Goal: Use online tool/utility: Utilize a website feature to perform a specific function

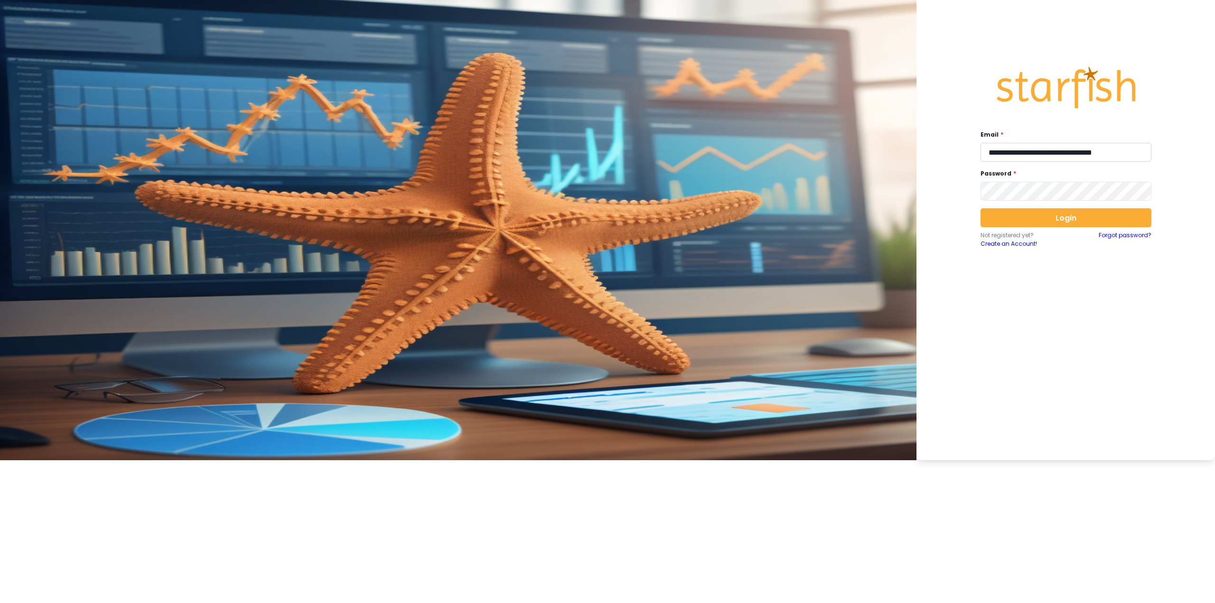
click at [501, 154] on input "**********" at bounding box center [1065, 152] width 171 height 19
type input "**********"
click at [501, 218] on button "Login" at bounding box center [1065, 217] width 171 height 19
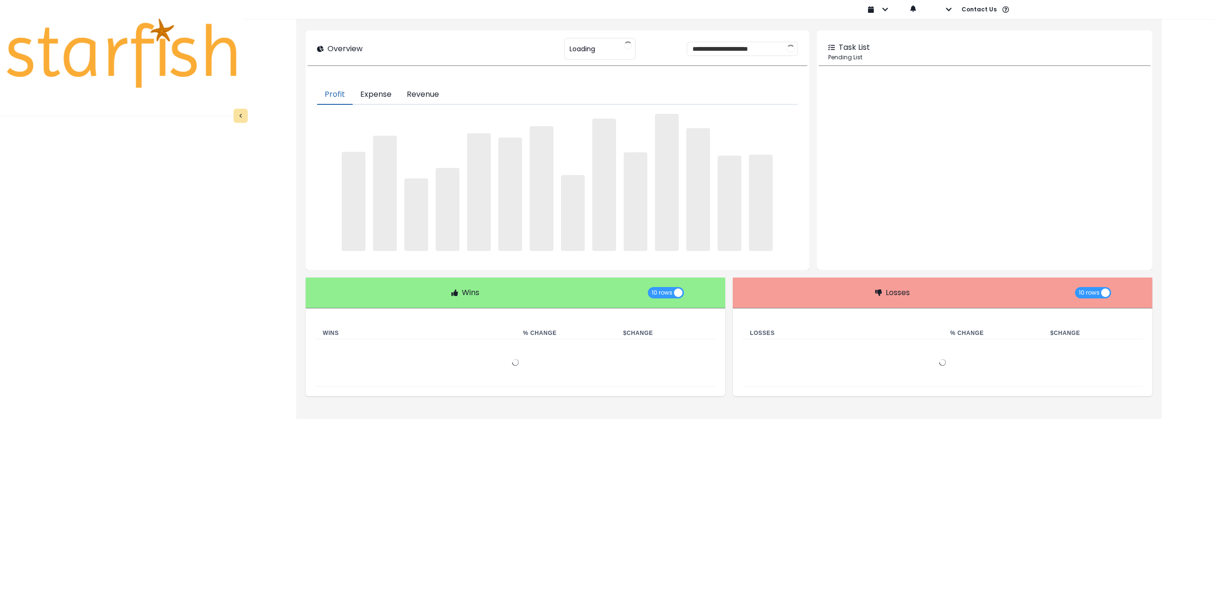
type input "********"
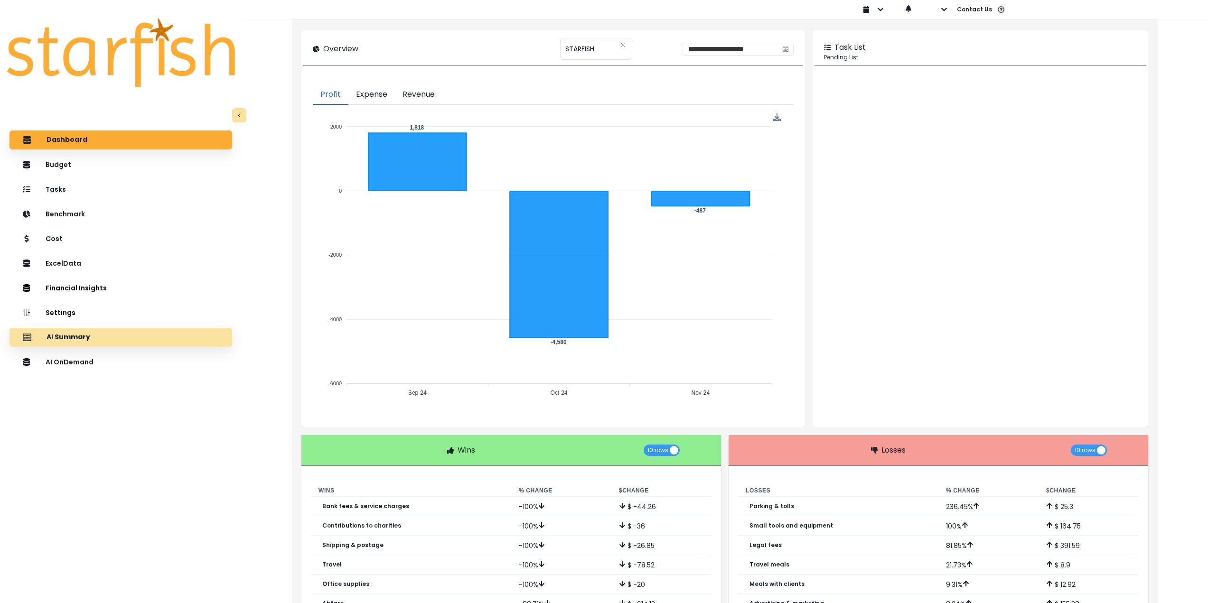
click at [113, 346] on div "AI Summary" at bounding box center [120, 337] width 207 height 20
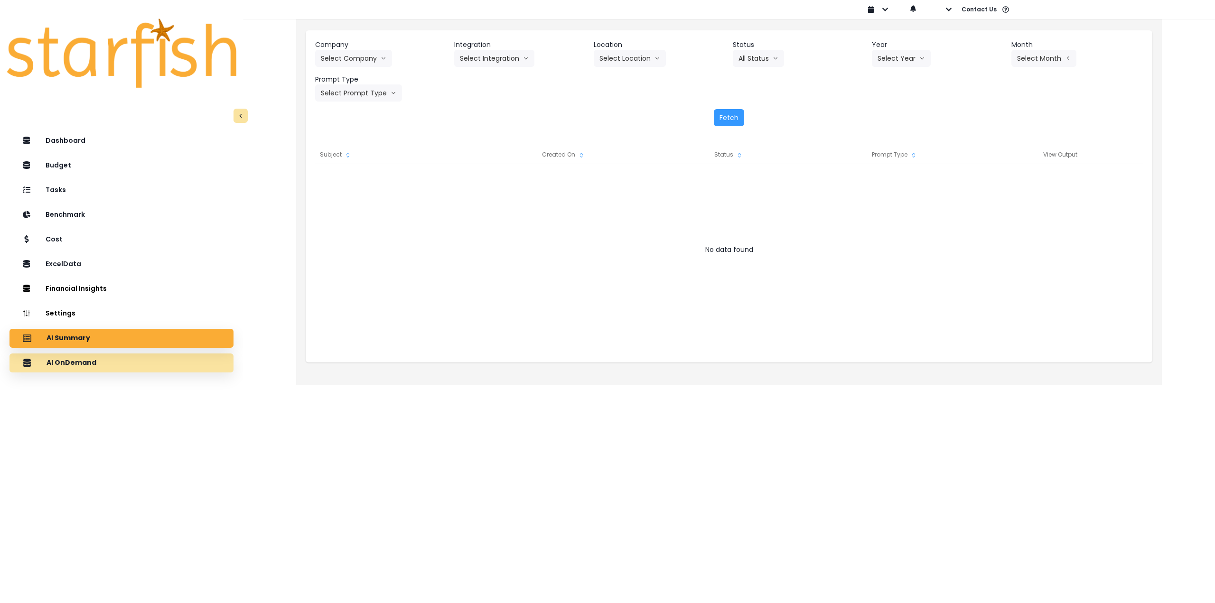
click at [100, 366] on div "AI OnDemand" at bounding box center [121, 363] width 209 height 20
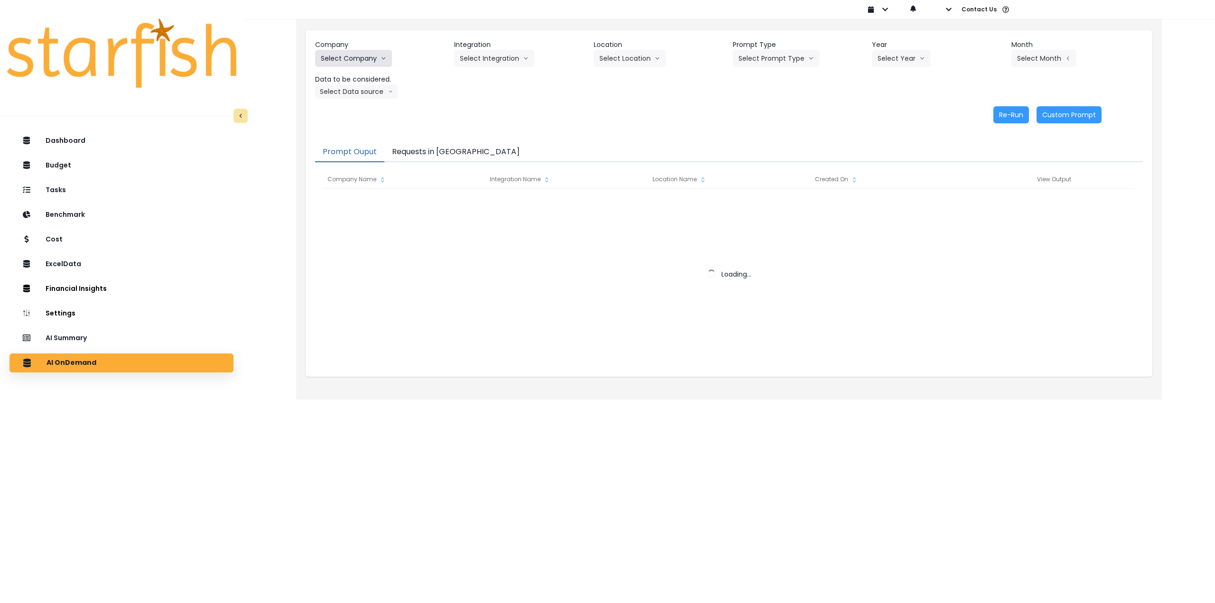
click at [357, 61] on button "Select Company" at bounding box center [353, 58] width 77 height 17
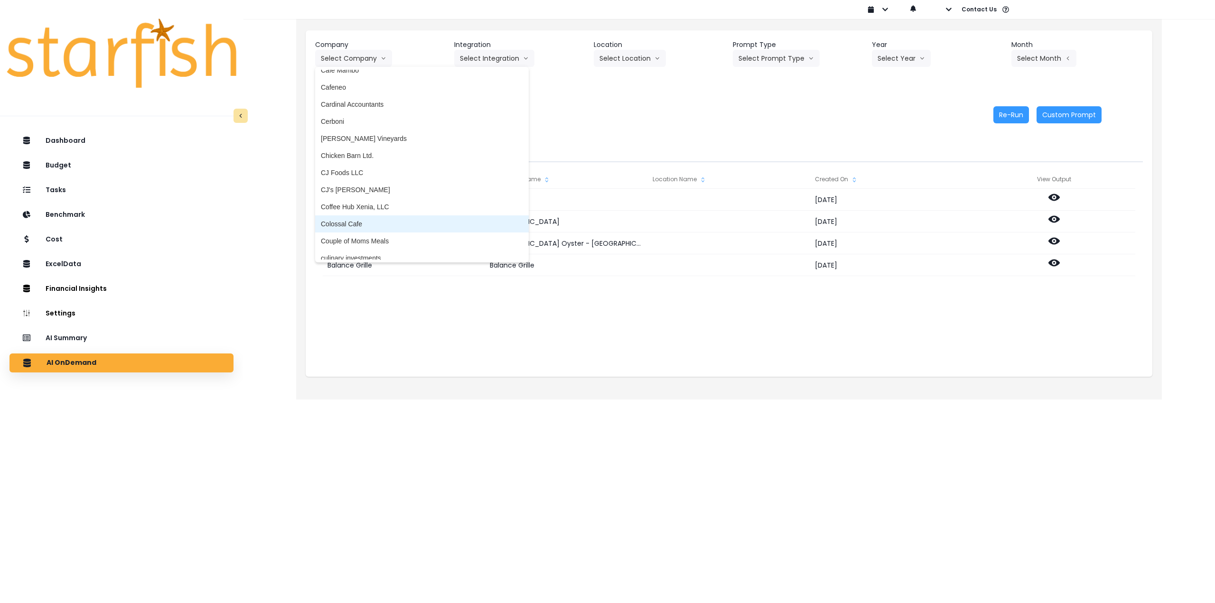
scroll to position [474, 0]
click at [360, 221] on span "Colossal Cafe" at bounding box center [422, 218] width 202 height 9
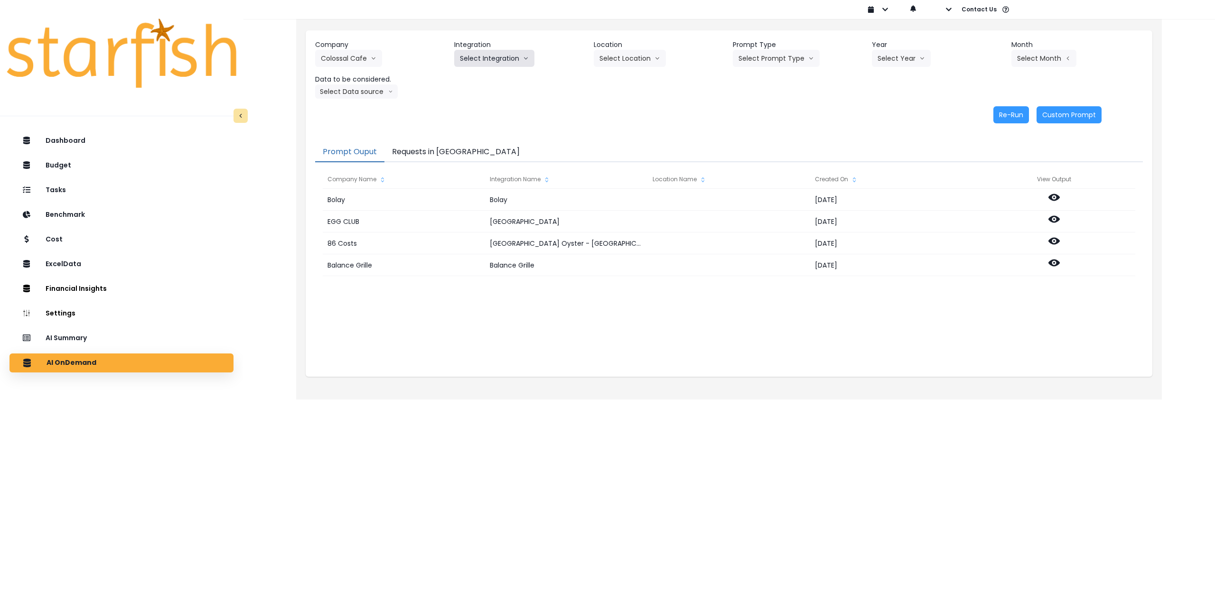
click at [480, 57] on button "Select Integration" at bounding box center [494, 58] width 80 height 17
click at [480, 79] on span "Colossal Cafe" at bounding box center [480, 78] width 41 height 9
click at [501, 58] on button "Select Location" at bounding box center [630, 58] width 72 height 17
drag, startPoint x: 618, startPoint y: 80, endPoint x: 674, endPoint y: 67, distance: 57.1
click at [501, 80] on span "All Locations" at bounding box center [617, 78] width 37 height 9
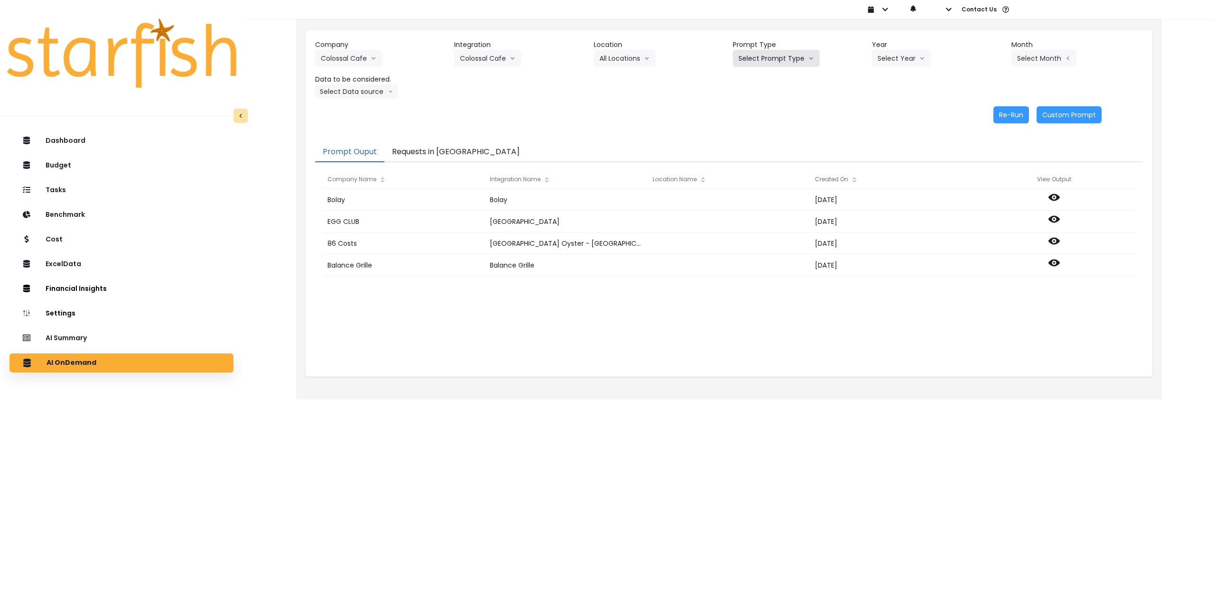
click at [501, 50] on button "Select Prompt Type" at bounding box center [776, 58] width 87 height 17
drag, startPoint x: 768, startPoint y: 128, endPoint x: 865, endPoint y: 82, distance: 107.4
click at [501, 128] on span "Monthly Summary" at bounding box center [765, 129] width 54 height 9
click at [501, 59] on button "Select Year" at bounding box center [901, 58] width 59 height 17
click at [501, 115] on span "2025" at bounding box center [884, 112] width 15 height 9
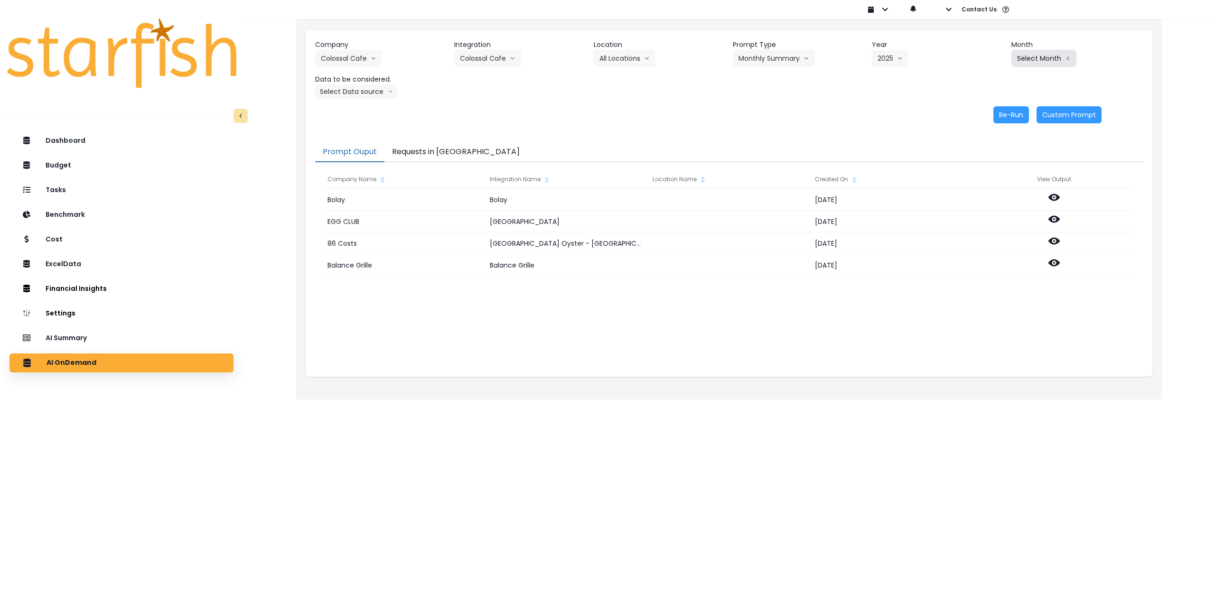
click at [501, 59] on button "Select Month" at bounding box center [1043, 58] width 65 height 17
drag, startPoint x: 992, startPoint y: 182, endPoint x: 932, endPoint y: 184, distance: 59.3
click at [501, 181] on span "Aug" at bounding box center [996, 180] width 19 height 9
click at [369, 92] on button "Select Data source" at bounding box center [356, 91] width 83 height 14
click at [361, 112] on span "Comparison overtime" at bounding box center [352, 109] width 63 height 9
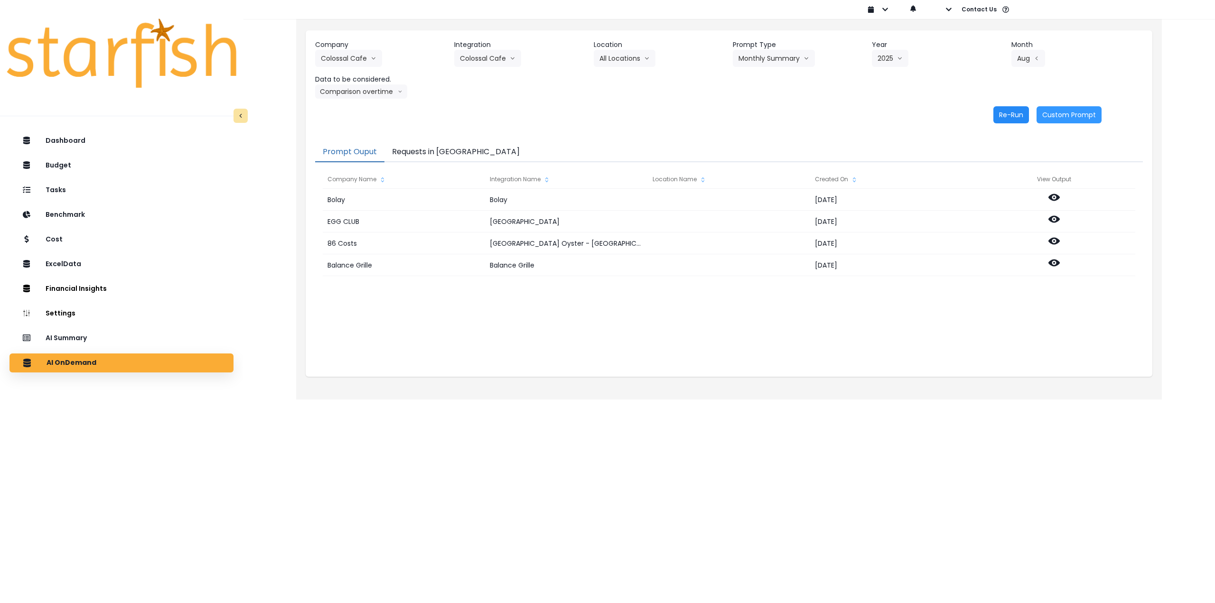
click at [501, 117] on button "Re-Run" at bounding box center [1011, 114] width 36 height 17
click at [384, 98] on button "Comparison overtime" at bounding box center [361, 91] width 92 height 14
click at [371, 133] on li "Location Analysis" at bounding box center [352, 127] width 74 height 17
click at [501, 120] on button "Re-Run" at bounding box center [1011, 114] width 36 height 17
click at [345, 51] on button "Colossal Cafe" at bounding box center [348, 58] width 67 height 17
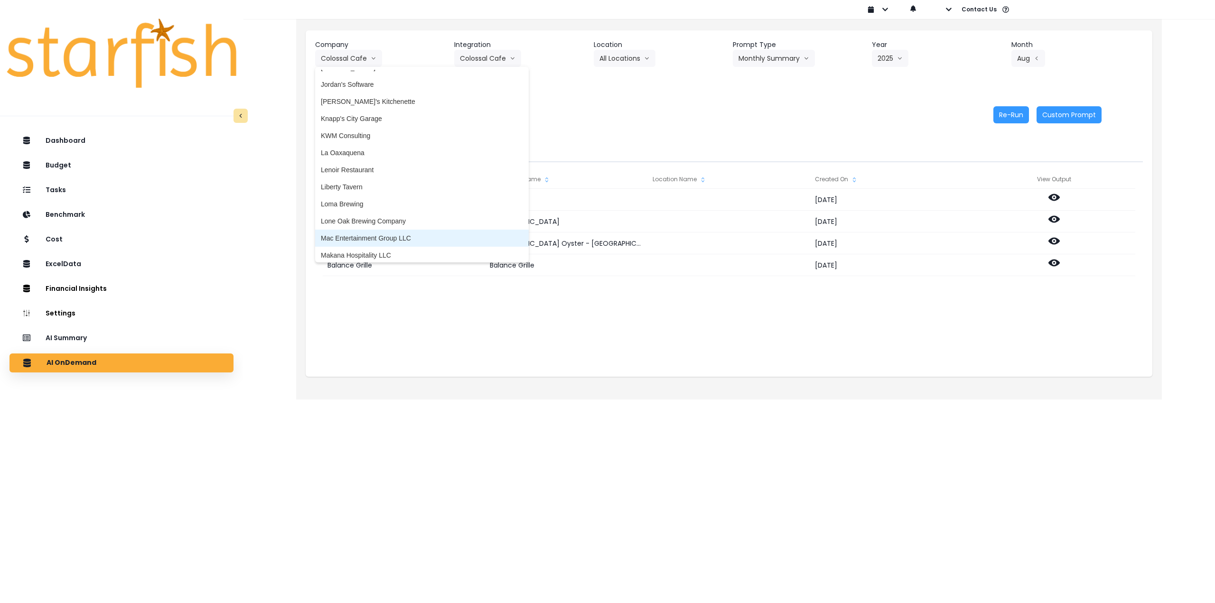
scroll to position [1186, 0]
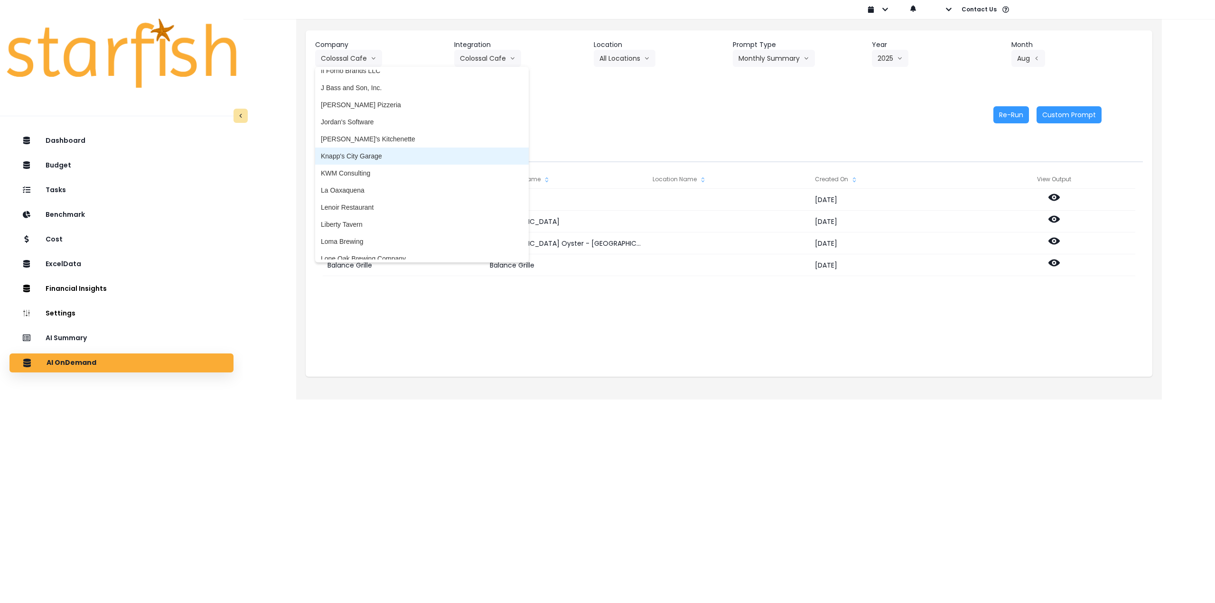
click at [360, 158] on span "Knapp's City Garage" at bounding box center [422, 155] width 202 height 9
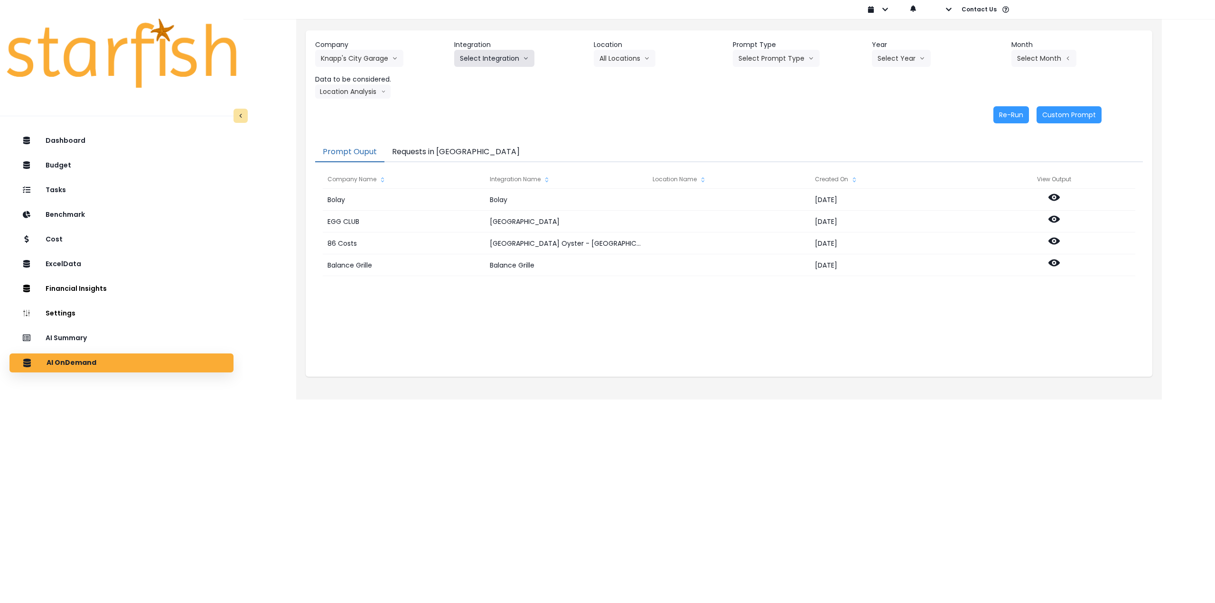
click at [497, 56] on button "Select Integration" at bounding box center [494, 58] width 80 height 17
click at [481, 80] on span "Quickbooks" at bounding box center [477, 78] width 35 height 9
click at [501, 65] on button "Select Location" at bounding box center [630, 58] width 72 height 17
click at [501, 80] on span "All Locations" at bounding box center [617, 78] width 37 height 9
click at [501, 62] on button "Select Prompt Type" at bounding box center [776, 58] width 87 height 17
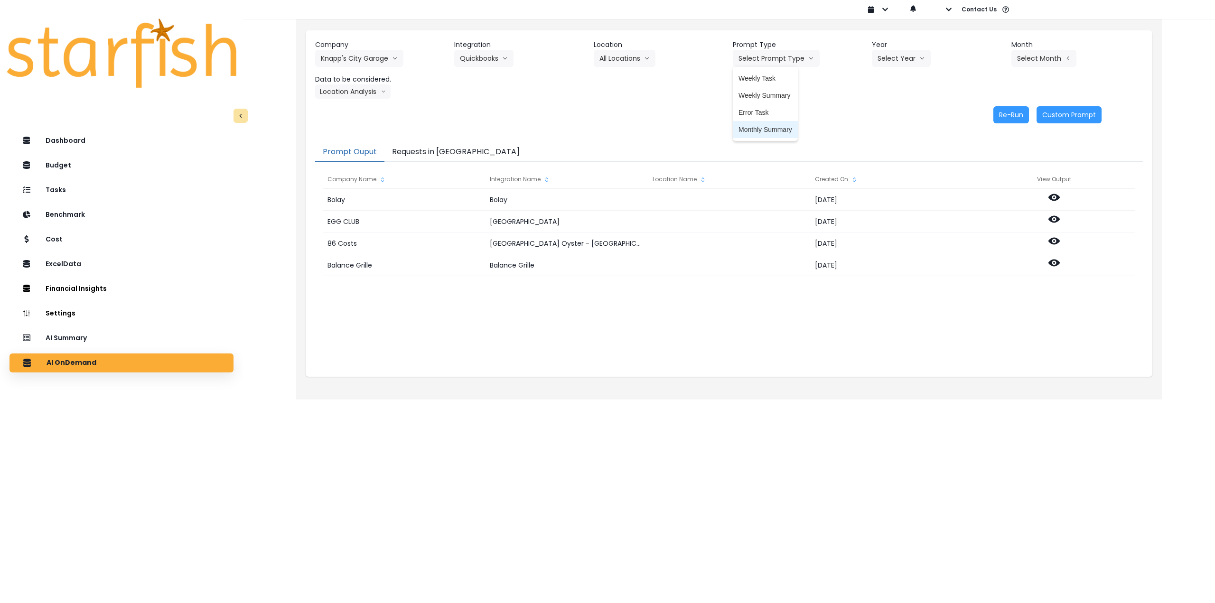
drag, startPoint x: 768, startPoint y: 135, endPoint x: 874, endPoint y: 90, distance: 114.8
click at [501, 135] on li "Monthly Summary" at bounding box center [765, 129] width 65 height 17
click at [501, 61] on button "Select Year" at bounding box center [901, 58] width 59 height 17
click at [501, 112] on span "2025" at bounding box center [884, 112] width 15 height 9
click at [501, 59] on button "Select Month" at bounding box center [1043, 58] width 65 height 17
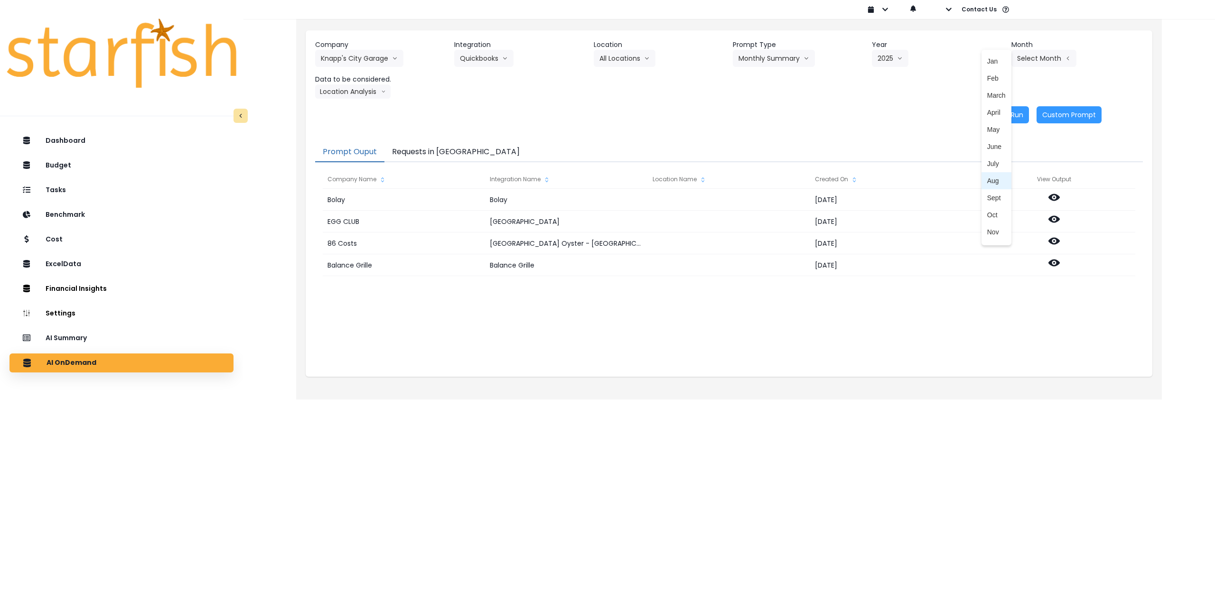
click at [501, 180] on span "Aug" at bounding box center [996, 180] width 19 height 9
click at [374, 93] on button "Location Analysis" at bounding box center [352, 91] width 75 height 14
click at [361, 129] on span "Location Analysis" at bounding box center [352, 126] width 63 height 9
click at [361, 84] on header "Data to be considered." at bounding box center [380, 79] width 131 height 10
drag, startPoint x: 359, startPoint y: 96, endPoint x: 356, endPoint y: 106, distance: 10.2
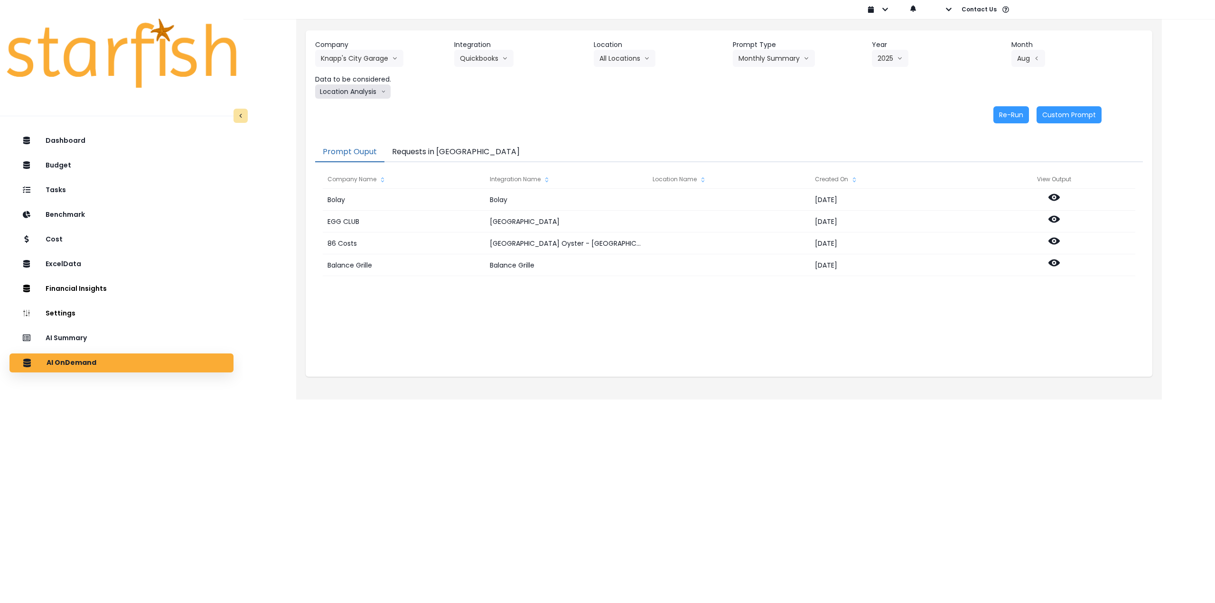
click at [358, 96] on button "Location Analysis" at bounding box center [352, 91] width 75 height 14
click at [355, 109] on span "Comparison overtime" at bounding box center [352, 109] width 63 height 9
click at [501, 112] on button "Re-Run" at bounding box center [1011, 114] width 36 height 17
click at [352, 96] on button "Comparison overtime" at bounding box center [361, 91] width 92 height 14
click at [350, 129] on span "Location Analysis" at bounding box center [352, 126] width 63 height 9
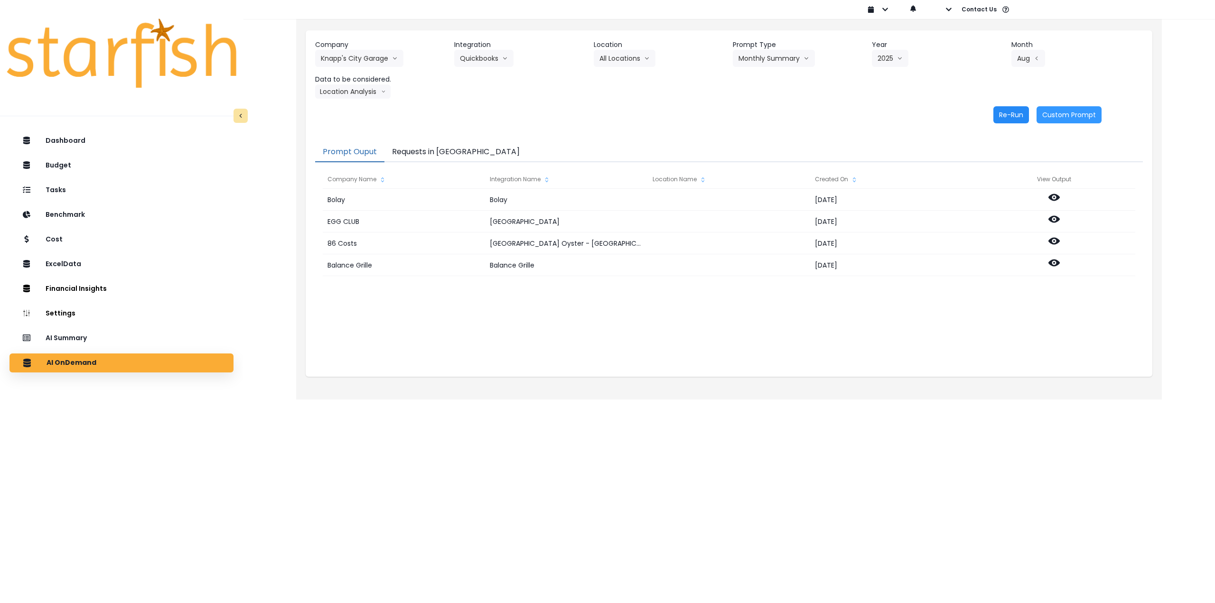
click at [501, 121] on button "Re-Run" at bounding box center [1011, 114] width 36 height 17
click at [352, 59] on button "Knapp's City Garage" at bounding box center [359, 58] width 88 height 17
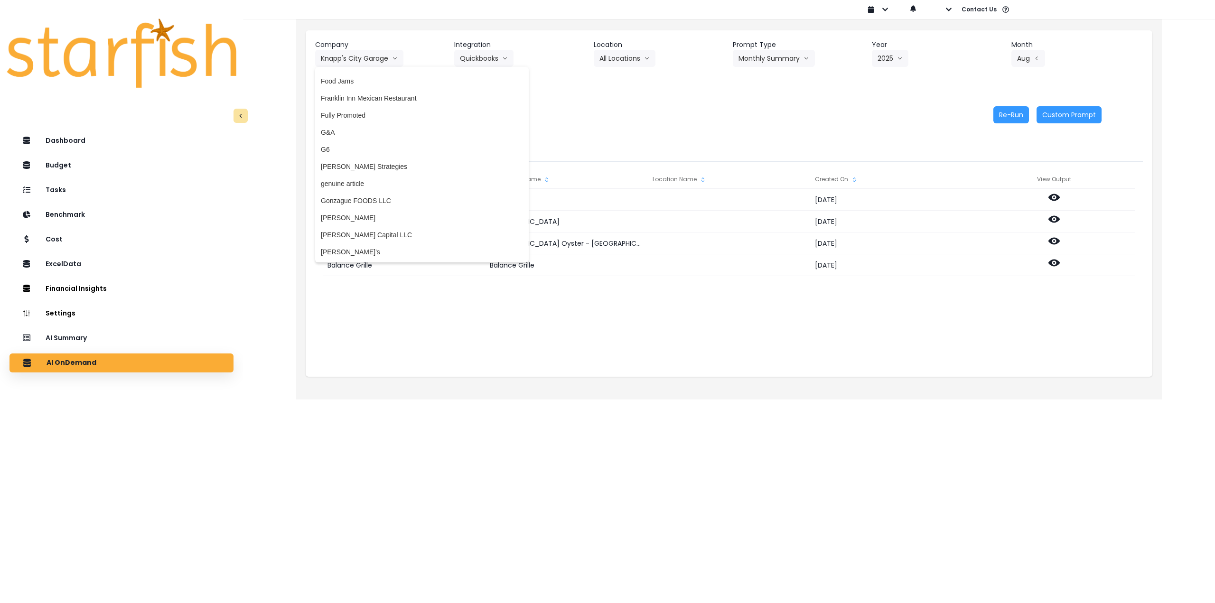
scroll to position [949, 0]
click at [387, 203] on span "Gonzague FOODS LLC" at bounding box center [422, 205] width 202 height 9
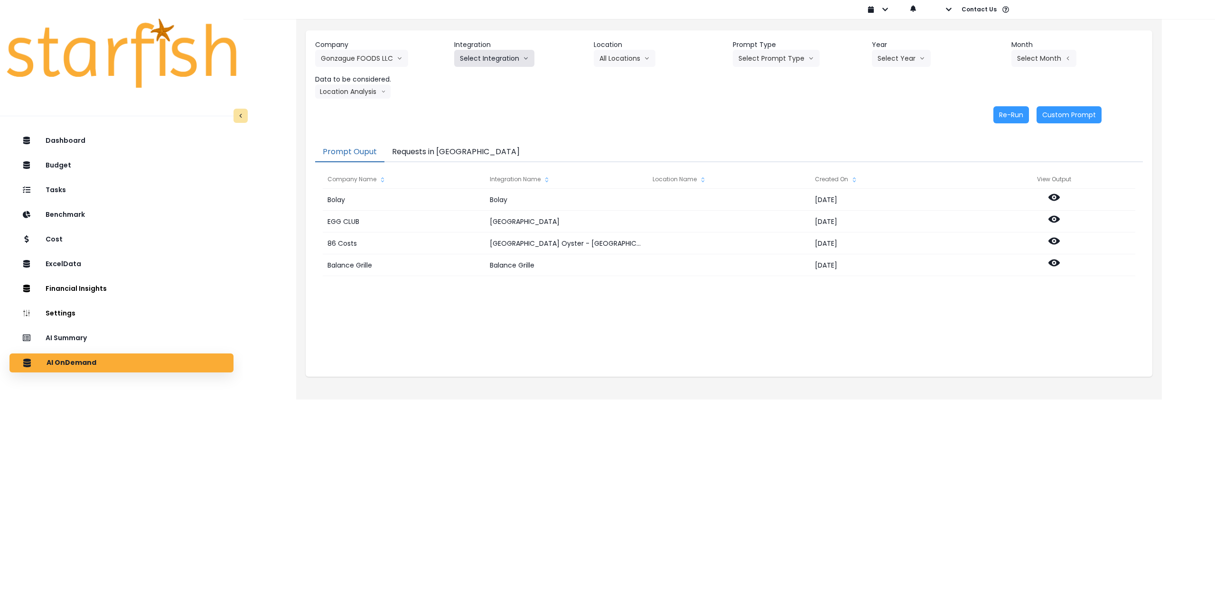
click at [501, 60] on button "Select Integration" at bounding box center [494, 58] width 80 height 17
click at [483, 76] on span "quickbooks" at bounding box center [476, 78] width 33 height 9
click at [501, 56] on button "Select Location" at bounding box center [630, 58] width 72 height 17
drag, startPoint x: 615, startPoint y: 87, endPoint x: 617, endPoint y: 80, distance: 7.8
click at [501, 87] on ul "All Locations" at bounding box center [618, 78] width 49 height 23
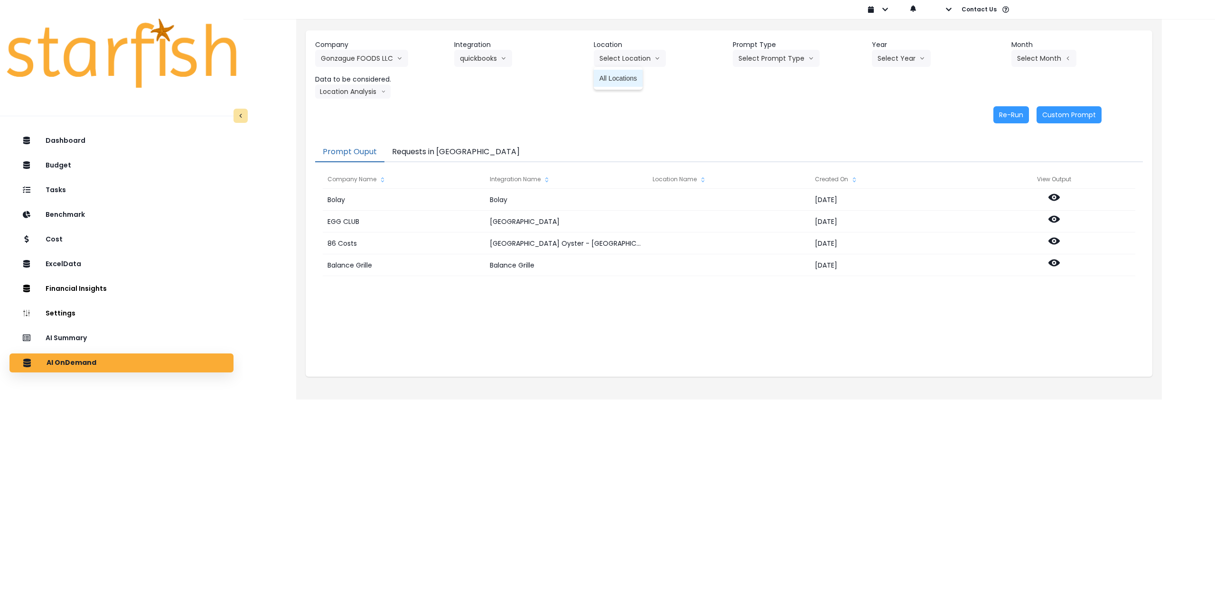
click at [501, 79] on span "All Locations" at bounding box center [617, 78] width 37 height 9
click at [501, 48] on header "Prompt Type" at bounding box center [798, 45] width 131 height 10
click at [501, 55] on button "Select Prompt Type" at bounding box center [776, 58] width 87 height 17
click at [501, 127] on span "Monthly Summary" at bounding box center [765, 129] width 54 height 9
drag, startPoint x: 886, startPoint y: 58, endPoint x: 883, endPoint y: 79, distance: 21.1
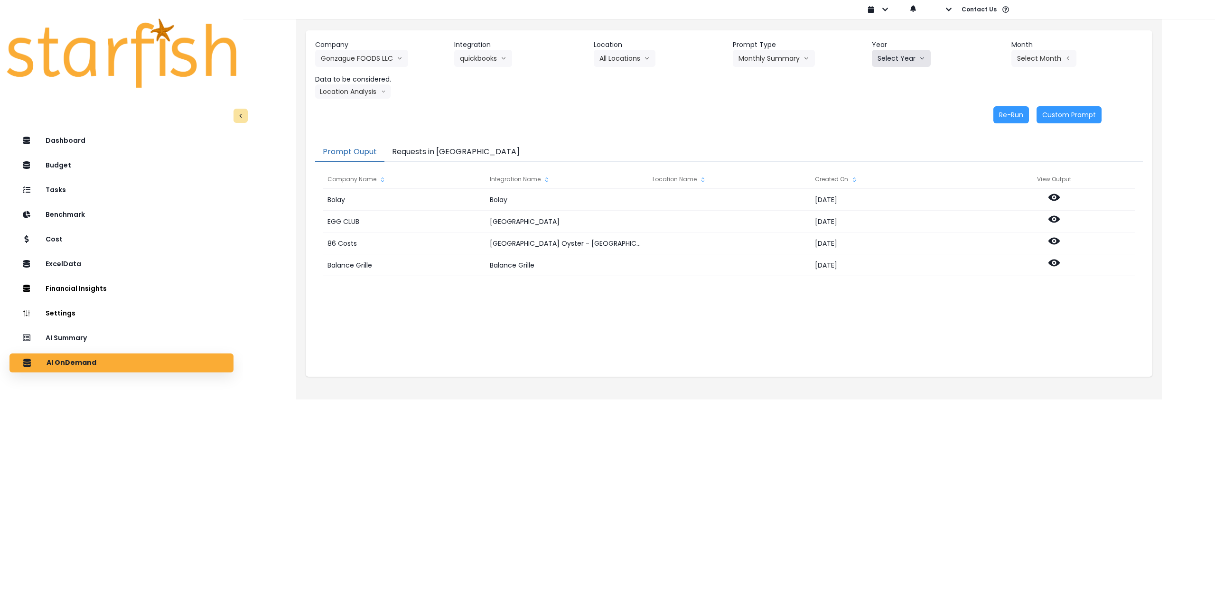
click at [501, 57] on button "Select Year" at bounding box center [901, 58] width 59 height 17
drag, startPoint x: 877, startPoint y: 112, endPoint x: 951, endPoint y: 91, distance: 76.6
click at [501, 111] on span "2025" at bounding box center [884, 112] width 15 height 9
drag, startPoint x: 1021, startPoint y: 59, endPoint x: 1021, endPoint y: 84, distance: 25.1
click at [501, 59] on button "Select Month" at bounding box center [1043, 58] width 65 height 17
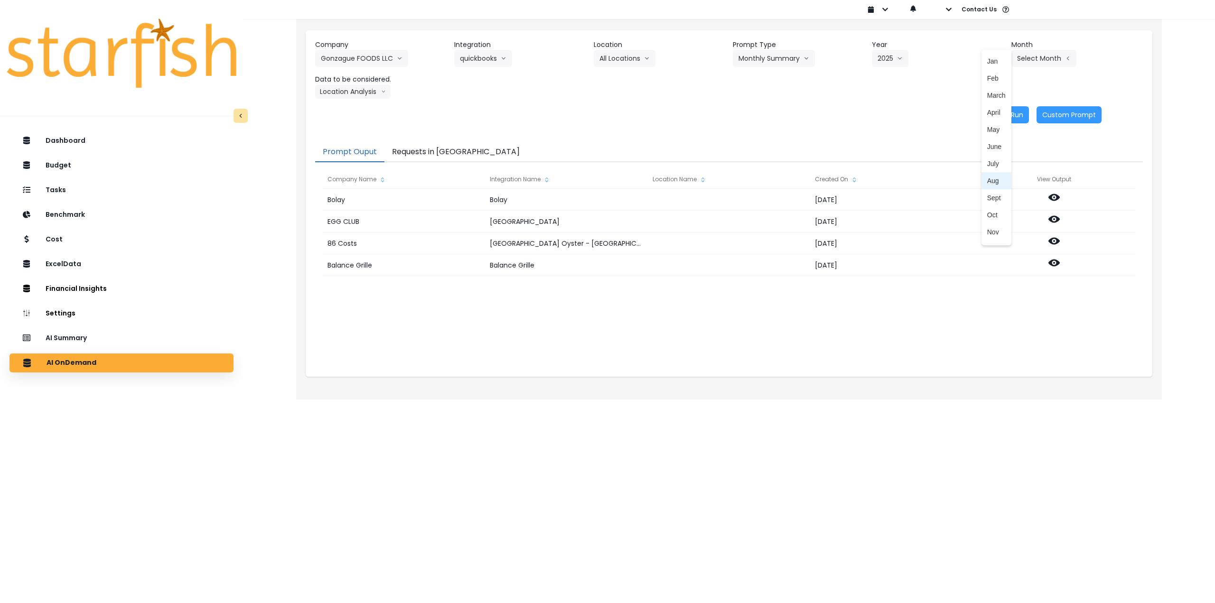
click at [501, 179] on span "Aug" at bounding box center [996, 180] width 19 height 9
click at [359, 97] on button "Location Analysis" at bounding box center [352, 91] width 75 height 14
click at [359, 110] on span "Comparison overtime" at bounding box center [352, 109] width 63 height 9
click at [501, 114] on button "Re-Run" at bounding box center [1011, 114] width 36 height 17
click at [375, 95] on button "Comparison overtime" at bounding box center [361, 91] width 92 height 14
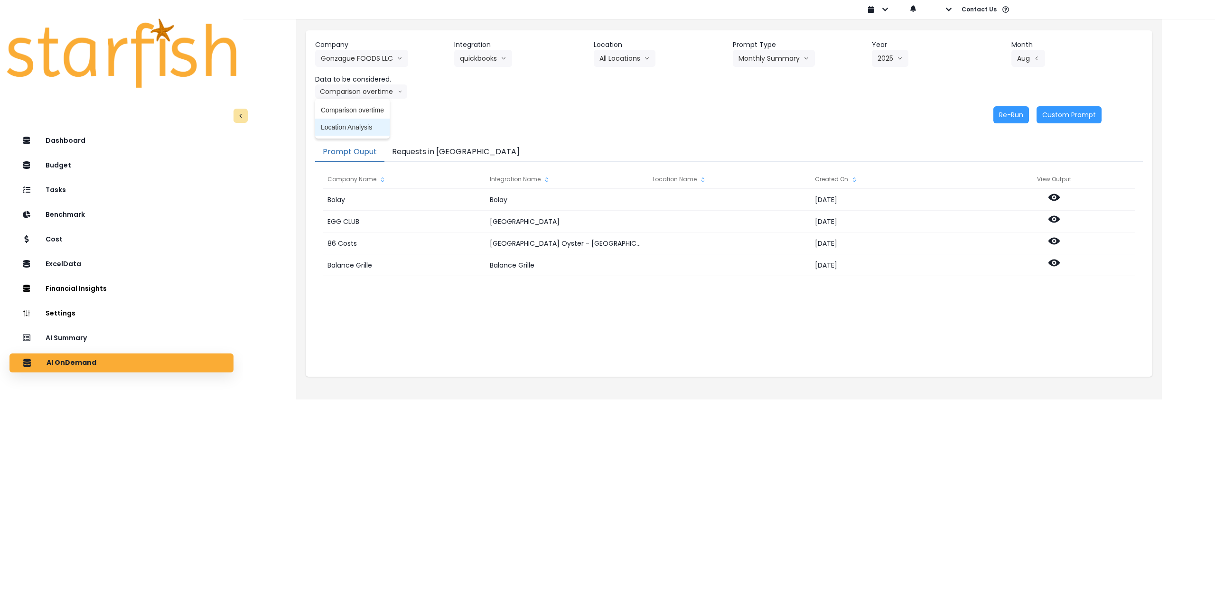
click at [360, 129] on span "Location Analysis" at bounding box center [352, 126] width 63 height 9
click at [501, 117] on button "Re-Run" at bounding box center [1011, 114] width 36 height 17
click at [440, 160] on button "Requests in [GEOGRAPHIC_DATA]" at bounding box center [455, 152] width 143 height 20
